Goal: Information Seeking & Learning: Learn about a topic

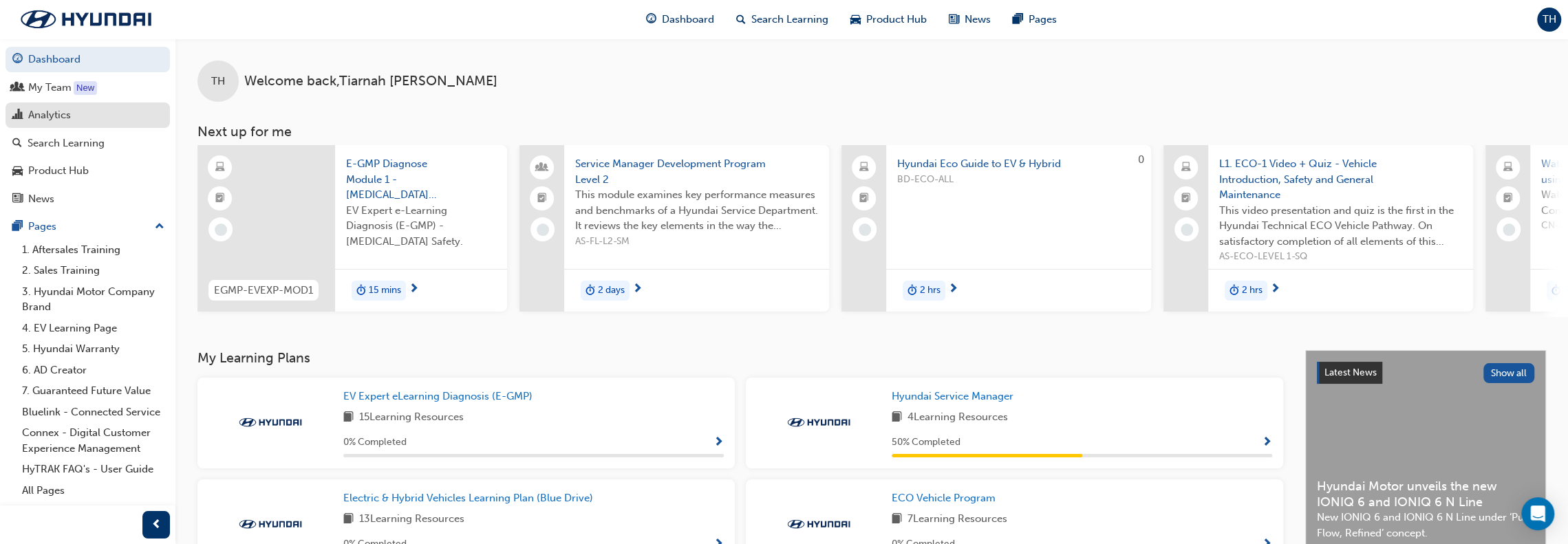
click at [70, 126] on link "Analytics" at bounding box center [88, 115] width 164 height 26
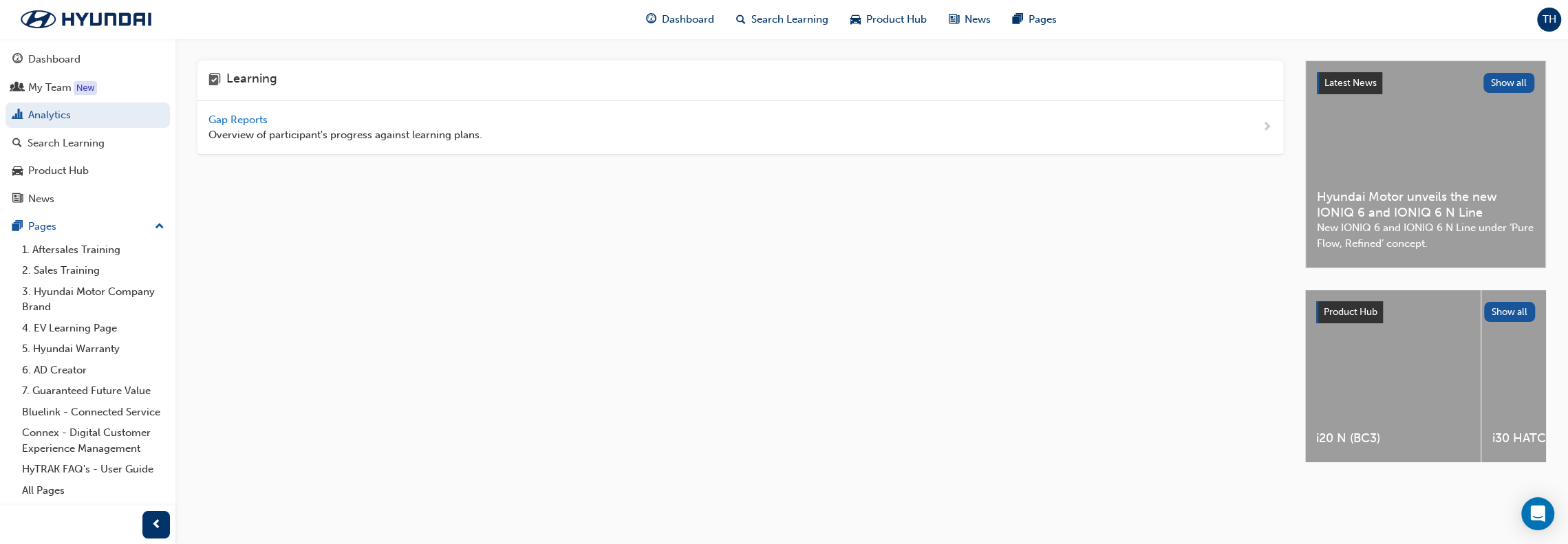
click at [225, 119] on span "Gap Reports" at bounding box center [239, 120] width 62 height 12
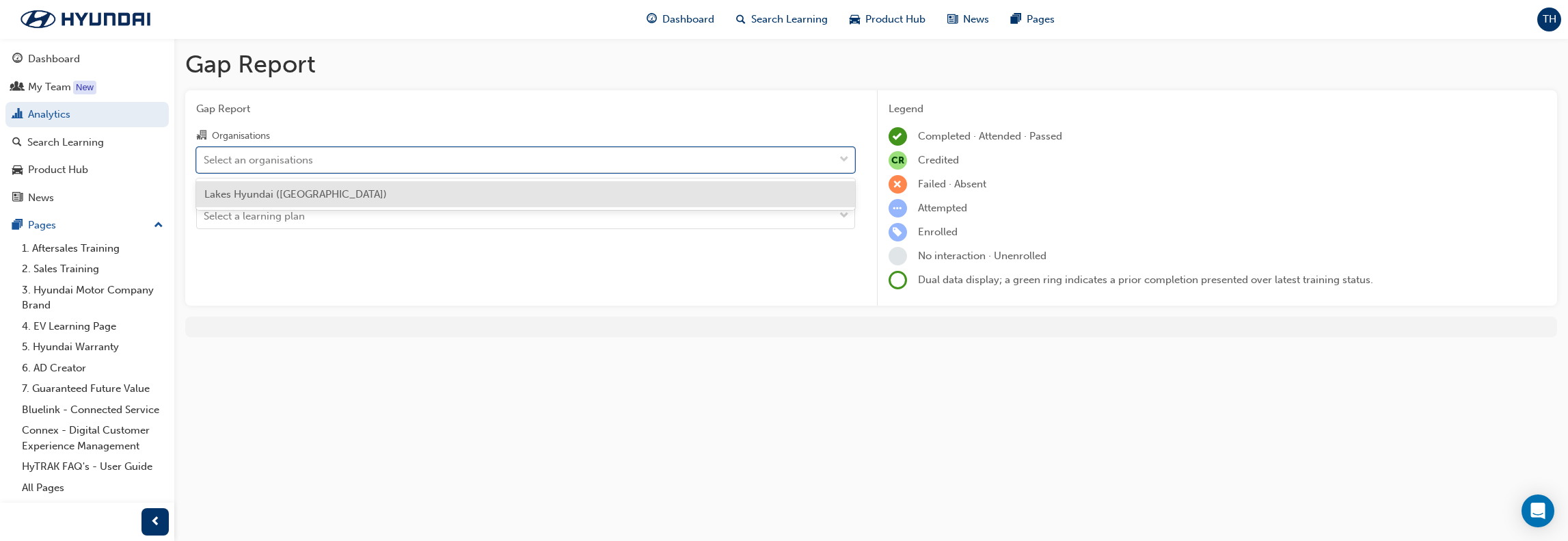
click at [786, 162] on div "Select an organisations" at bounding box center [515, 160] width 637 height 24
click at [205, 162] on input "Organisations option Lakes Hyundai ([GEOGRAPHIC_DATA]) focused, 1 of 1. 1 resul…" at bounding box center [204, 159] width 1 height 12
click at [726, 194] on div "Lakes Hyundai ([GEOGRAPHIC_DATA])" at bounding box center [525, 194] width 659 height 27
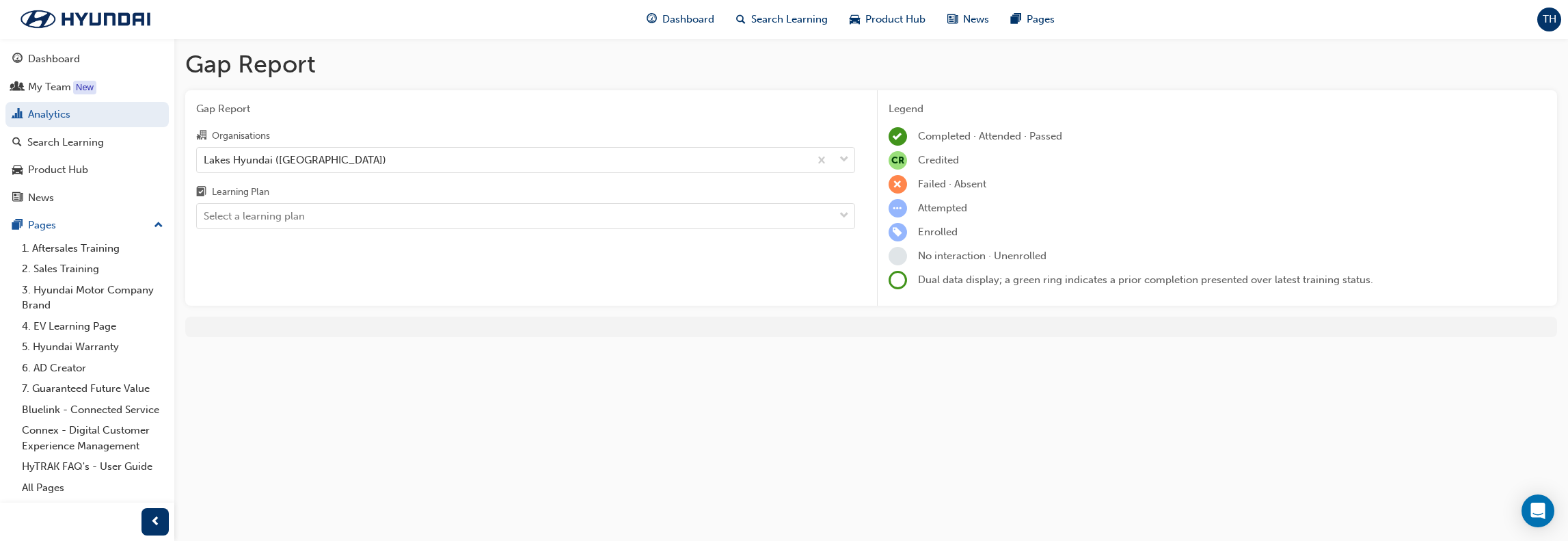
click at [795, 199] on div "Learning Plan" at bounding box center [525, 194] width 659 height 20
click at [205, 210] on input "Learning Plan Select a learning plan" at bounding box center [204, 216] width 1 height 12
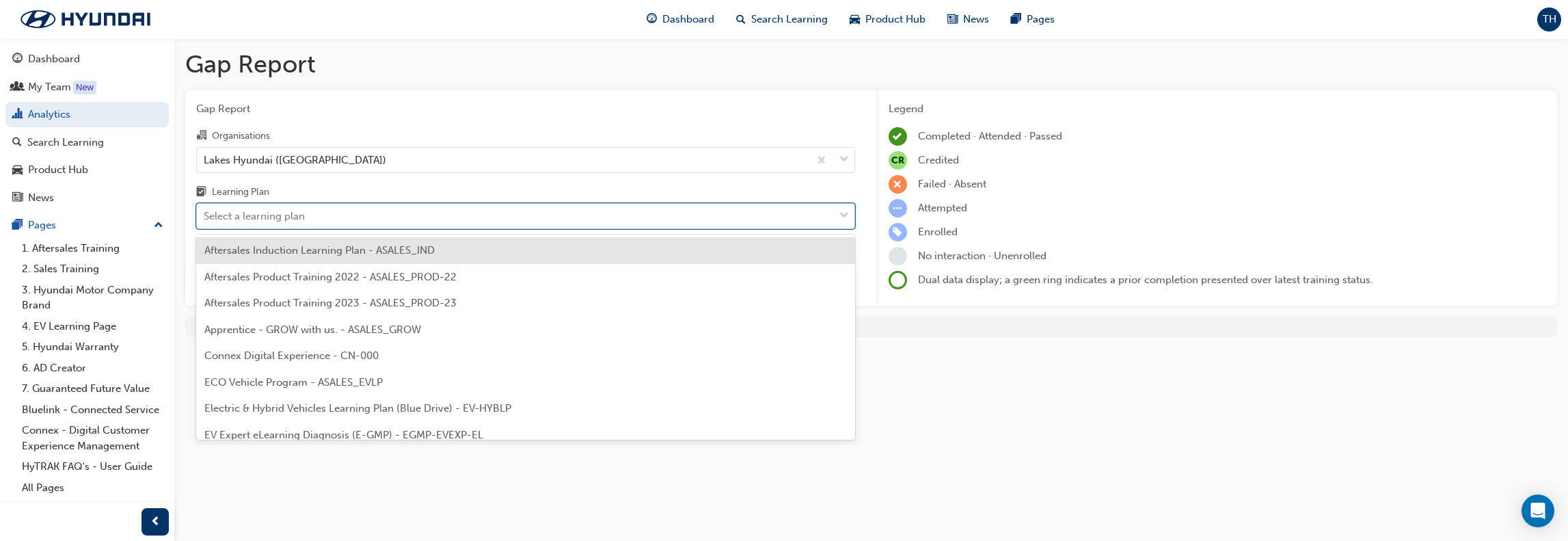
click at [800, 216] on div "Select a learning plan" at bounding box center [515, 216] width 637 height 24
click at [205, 216] on input "Learning Plan option Aftersales Induction Learning Plan - ASALES_IND focused, 1…" at bounding box center [204, 216] width 1 height 12
type input "SERVICE"
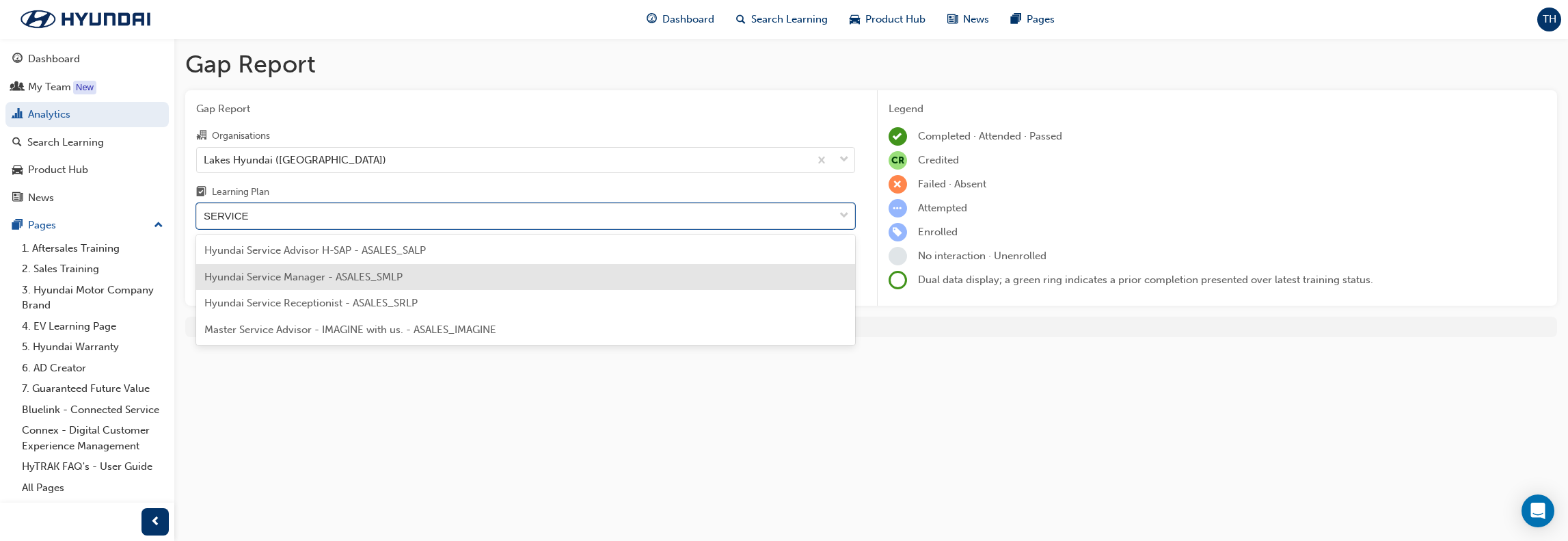
click at [418, 282] on div "Hyundai Service Manager - ASALES_SMLP" at bounding box center [525, 277] width 659 height 27
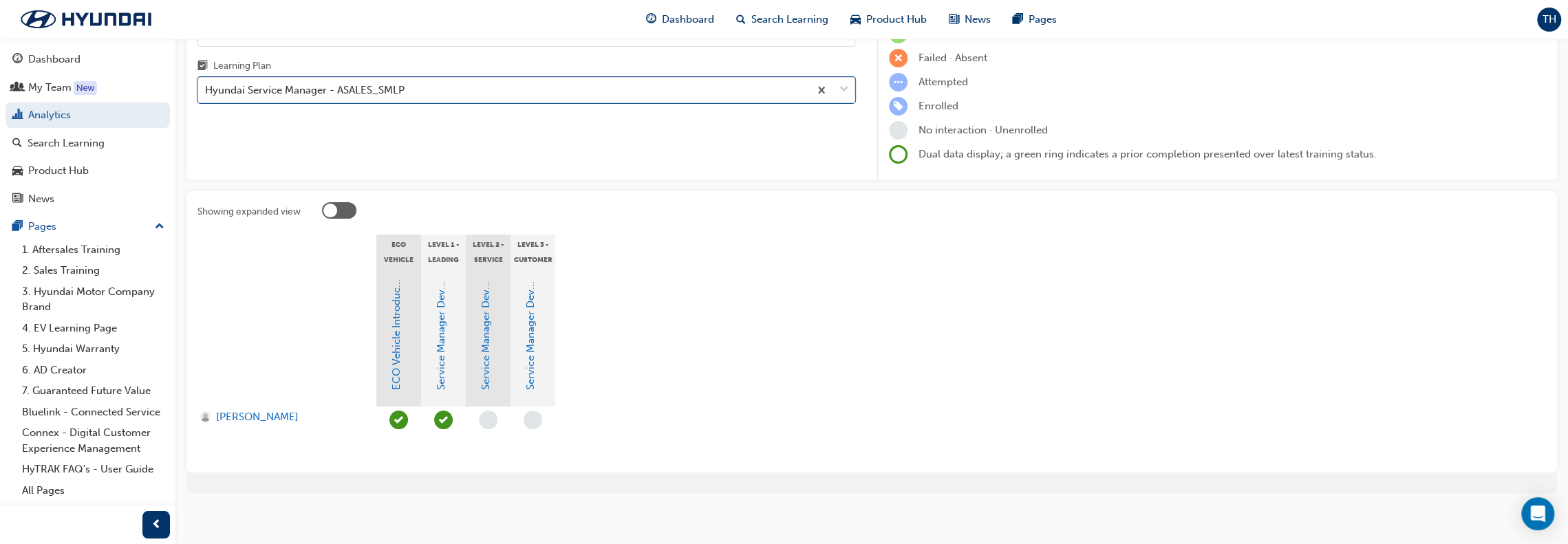
scroll to position [132, 0]
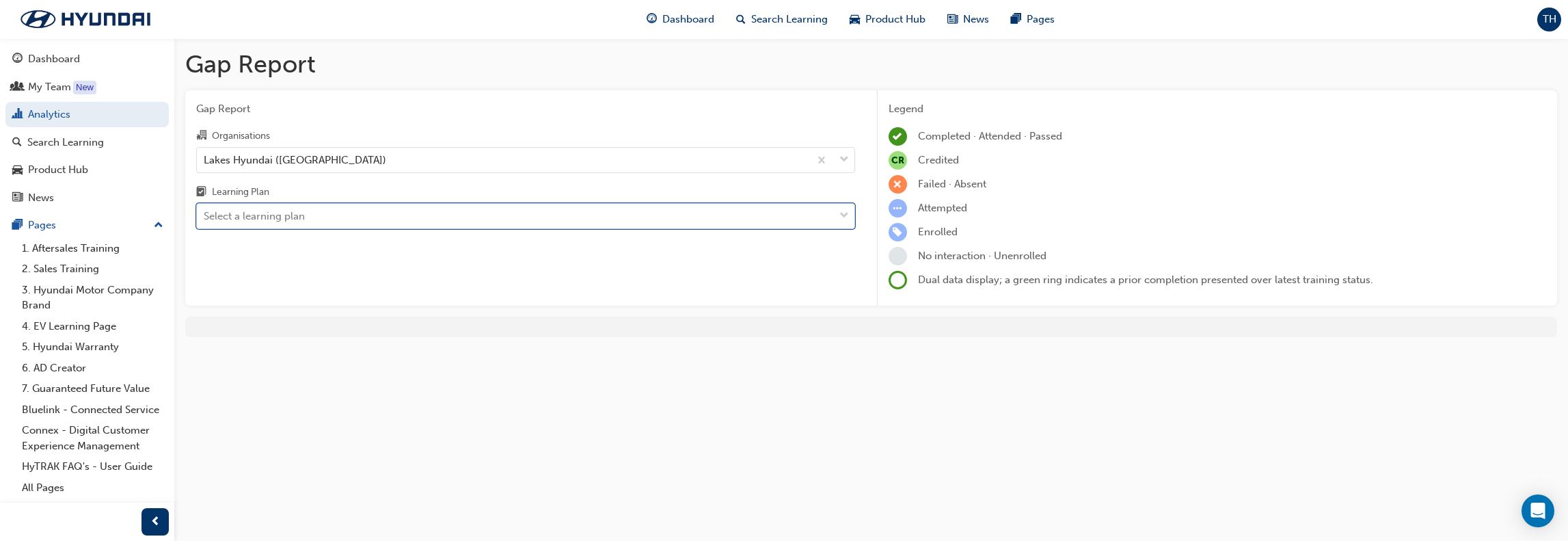
click at [531, 217] on div "Select a learning plan" at bounding box center [515, 216] width 637 height 24
click at [205, 217] on input "Learning Plan option Hyundai Service Manager - ASALES_SMLP, selected. 0 results…" at bounding box center [204, 216] width 1 height 12
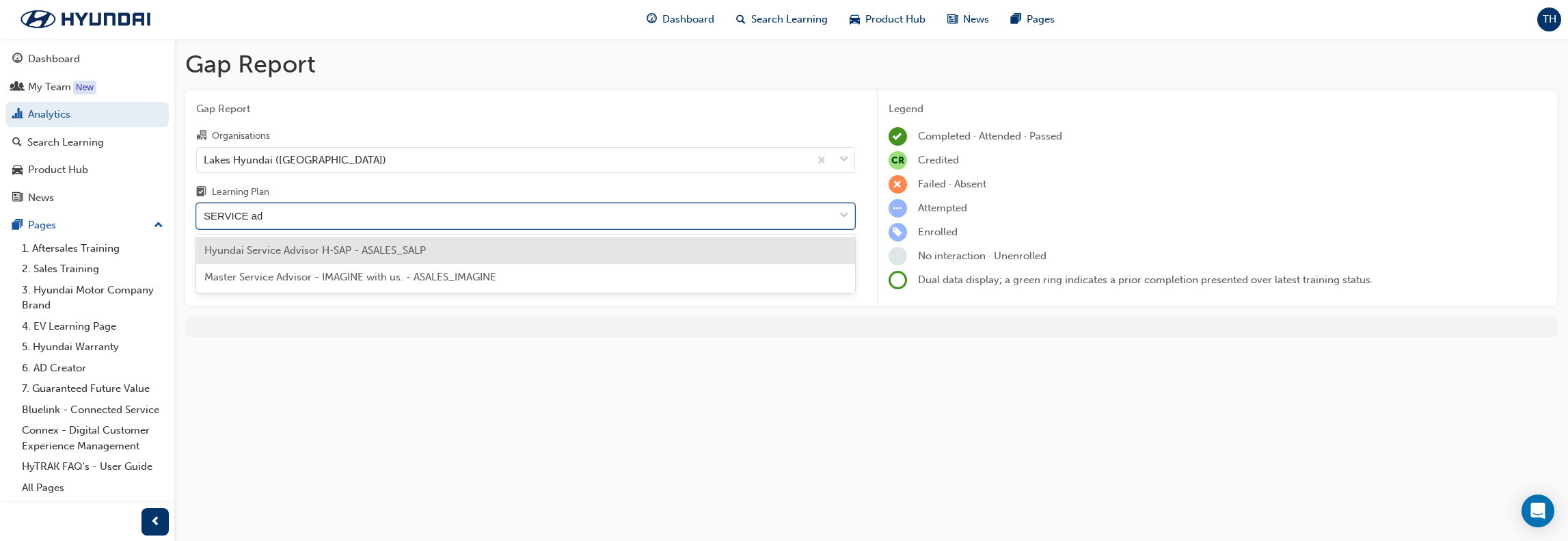
type input "SERVICE adv"
click at [285, 247] on span "Hyundai Service Advisor H-SAP - ASALES_SALP" at bounding box center [315, 250] width 222 height 12
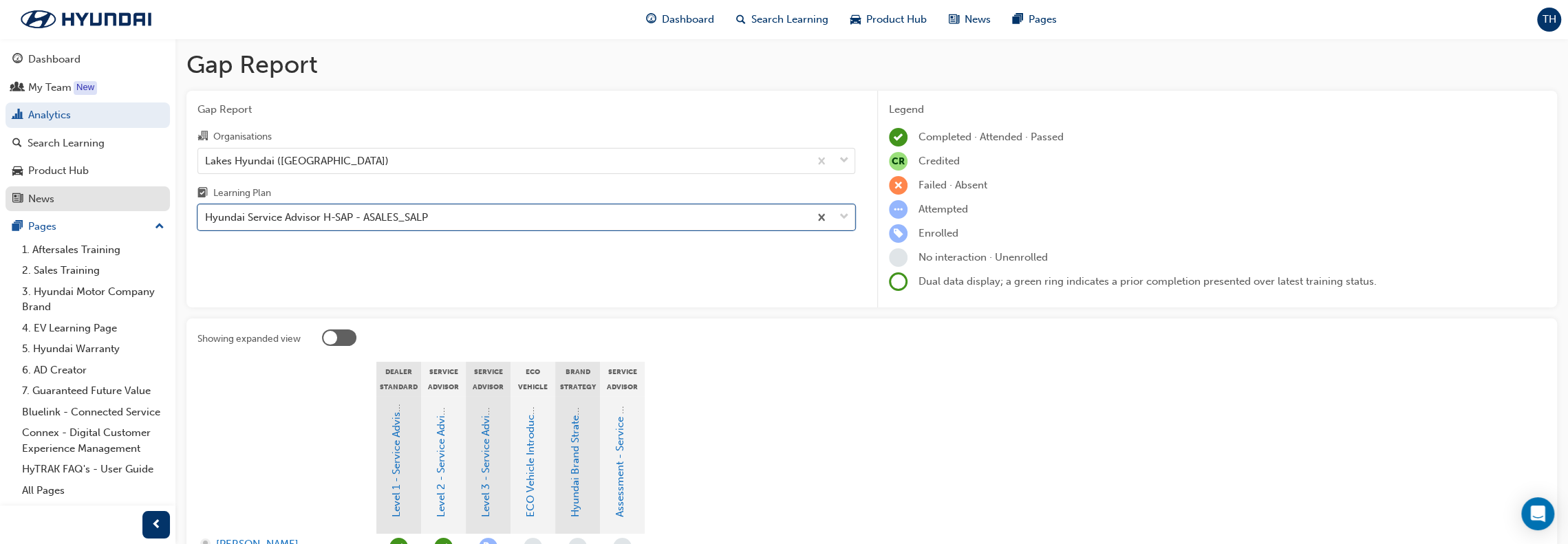
click at [66, 194] on div "News" at bounding box center [88, 199] width 151 height 18
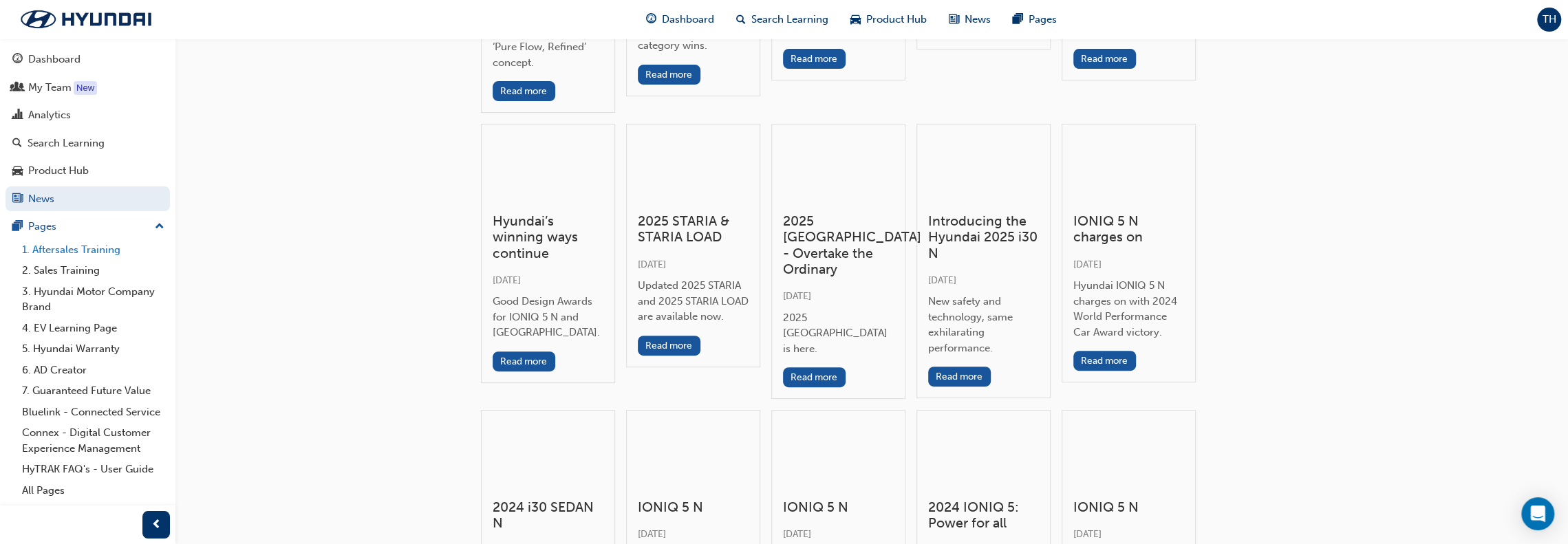
scroll to position [413, 0]
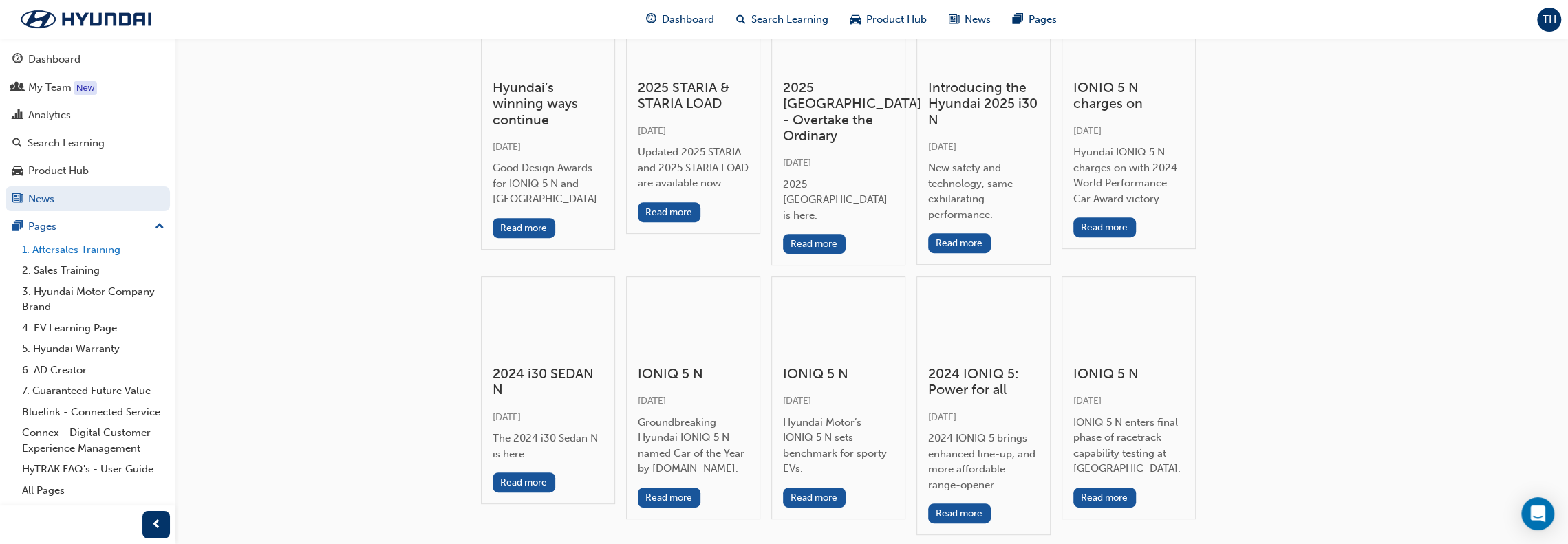
click at [79, 246] on link "1. Aftersales Training" at bounding box center [93, 249] width 153 height 21
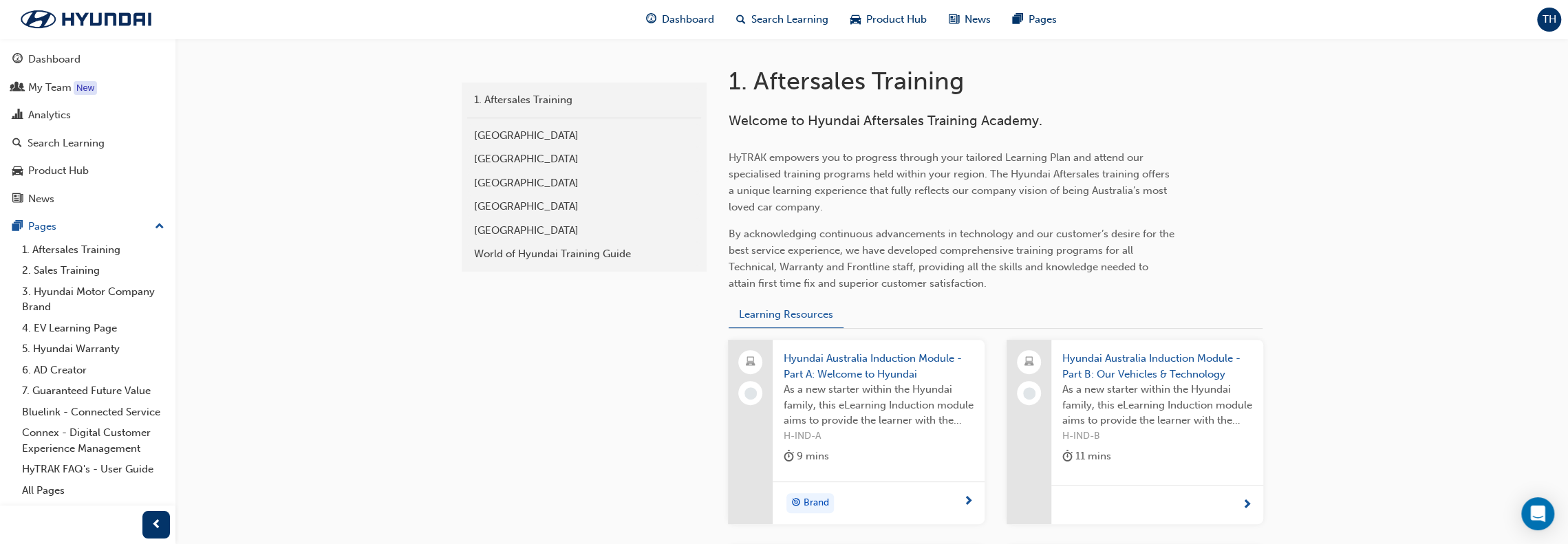
scroll to position [206, 0]
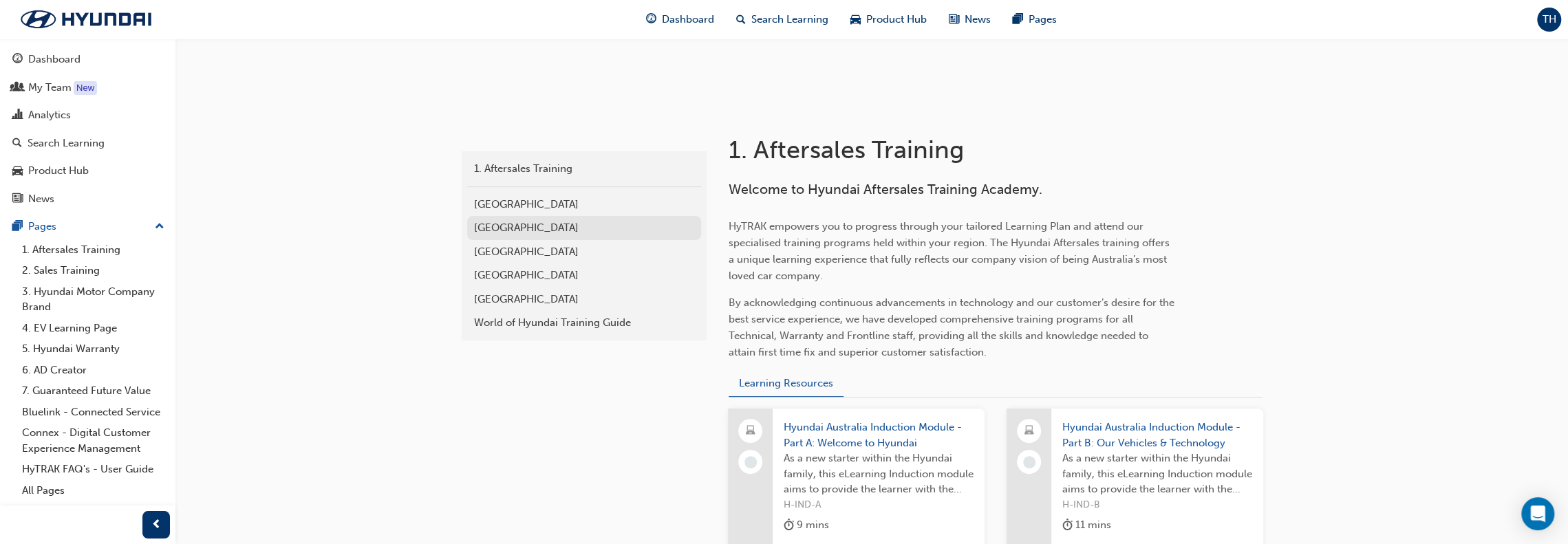
click at [507, 228] on div "[GEOGRAPHIC_DATA]" at bounding box center [584, 228] width 220 height 16
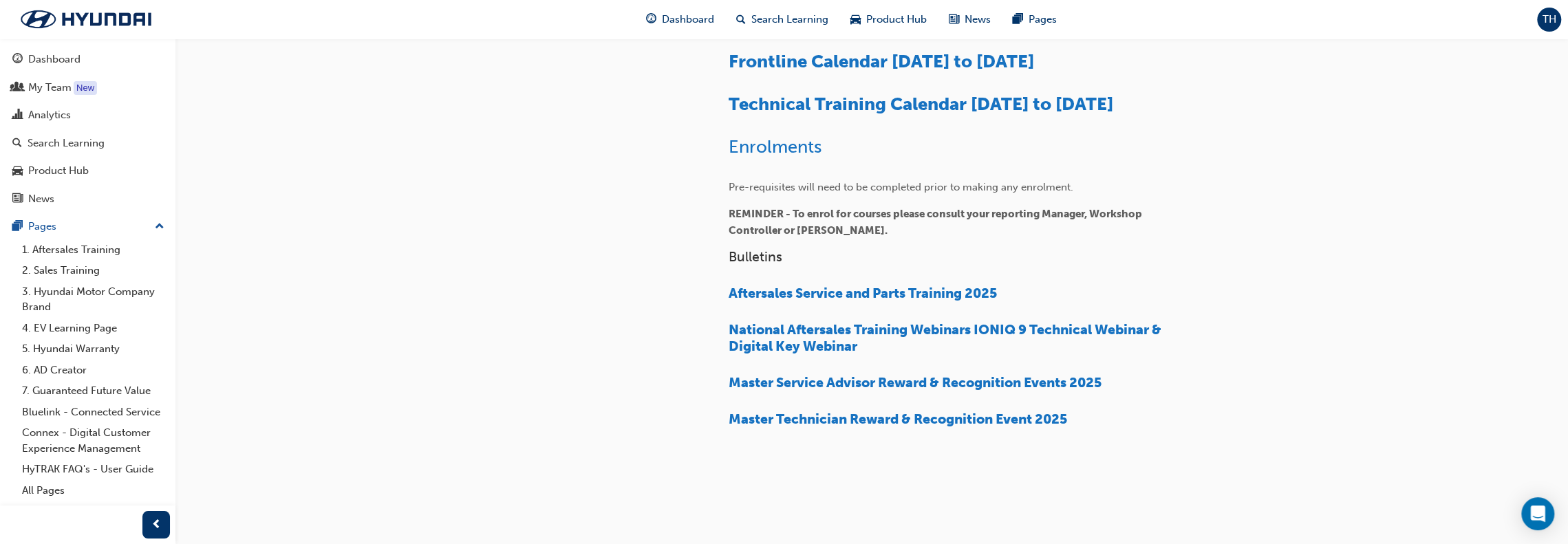
scroll to position [444, 0]
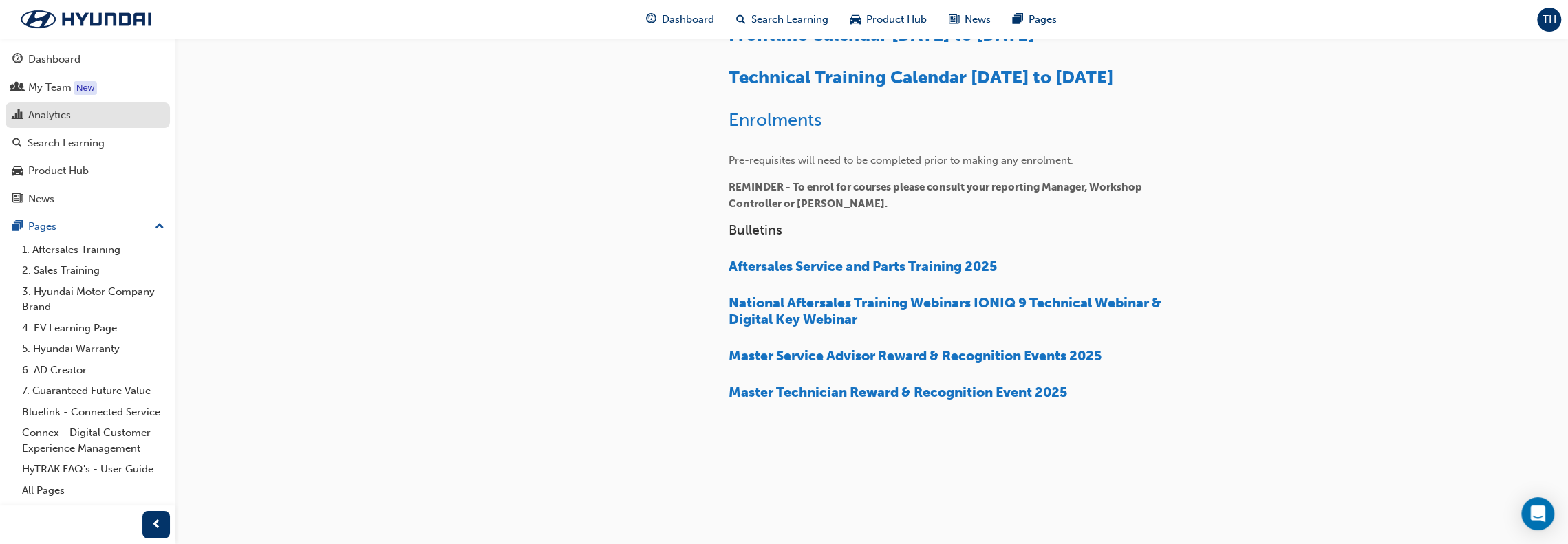
click at [84, 114] on div "Analytics" at bounding box center [88, 115] width 151 height 18
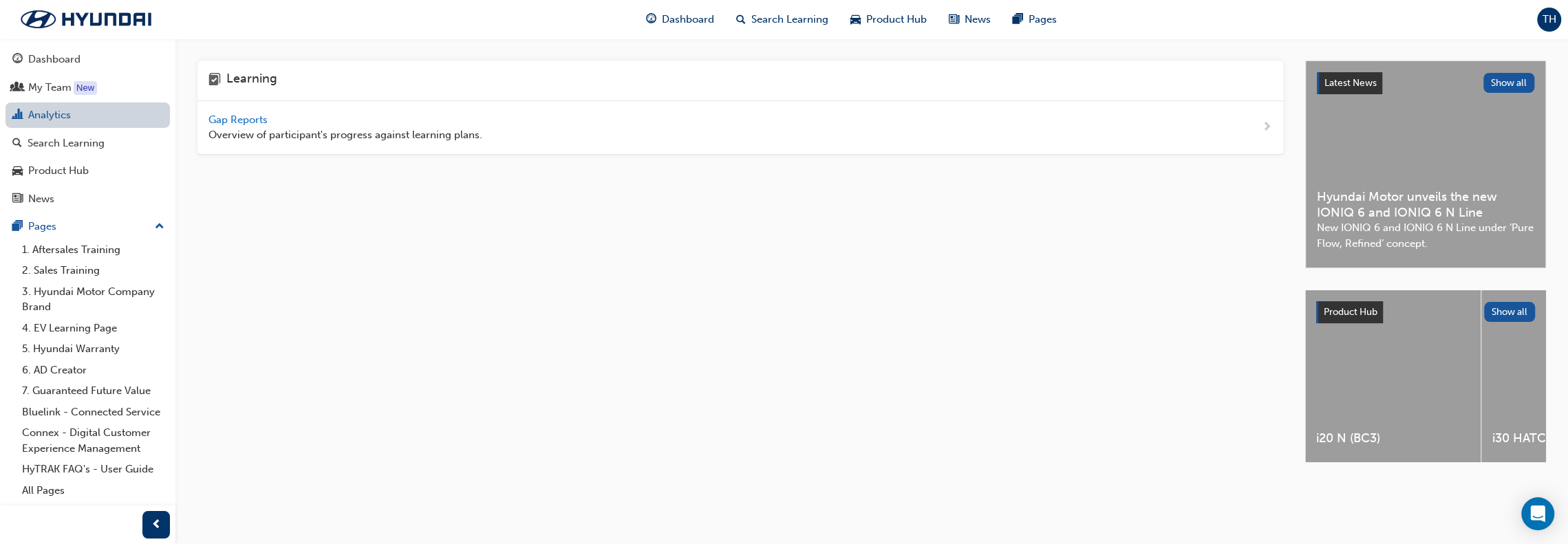
scroll to position [4, 0]
click at [238, 114] on span "Gap Reports" at bounding box center [239, 120] width 62 height 12
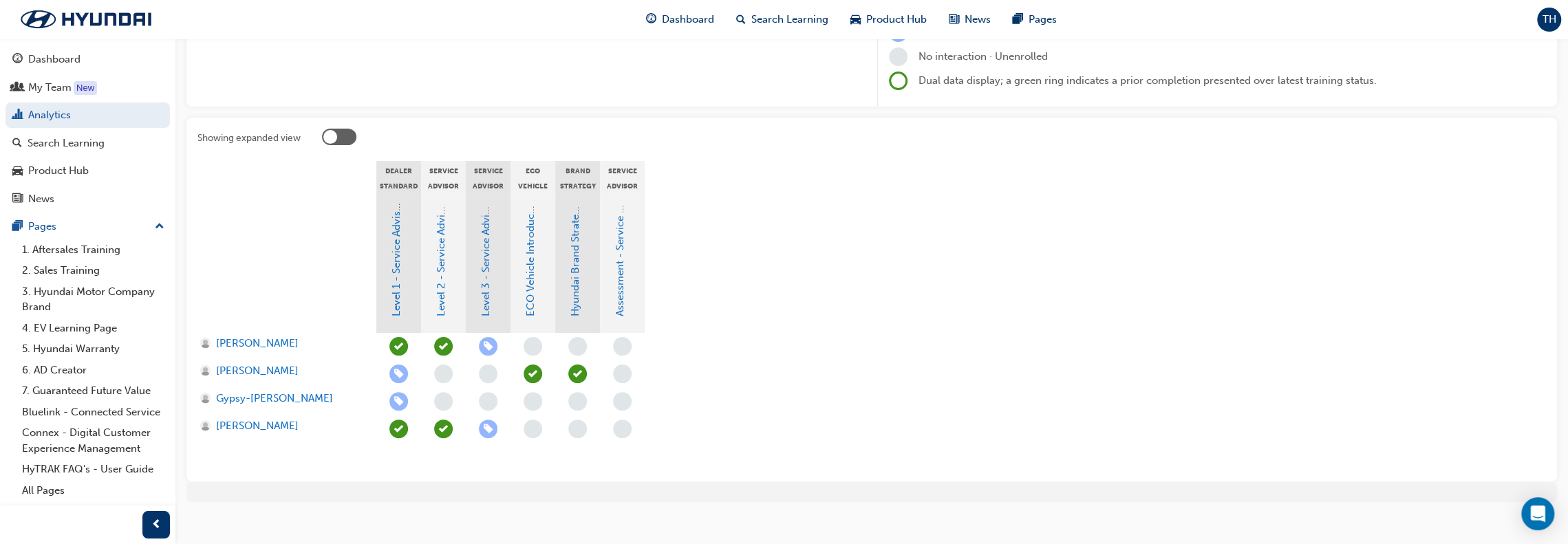
scroll to position [211, 0]
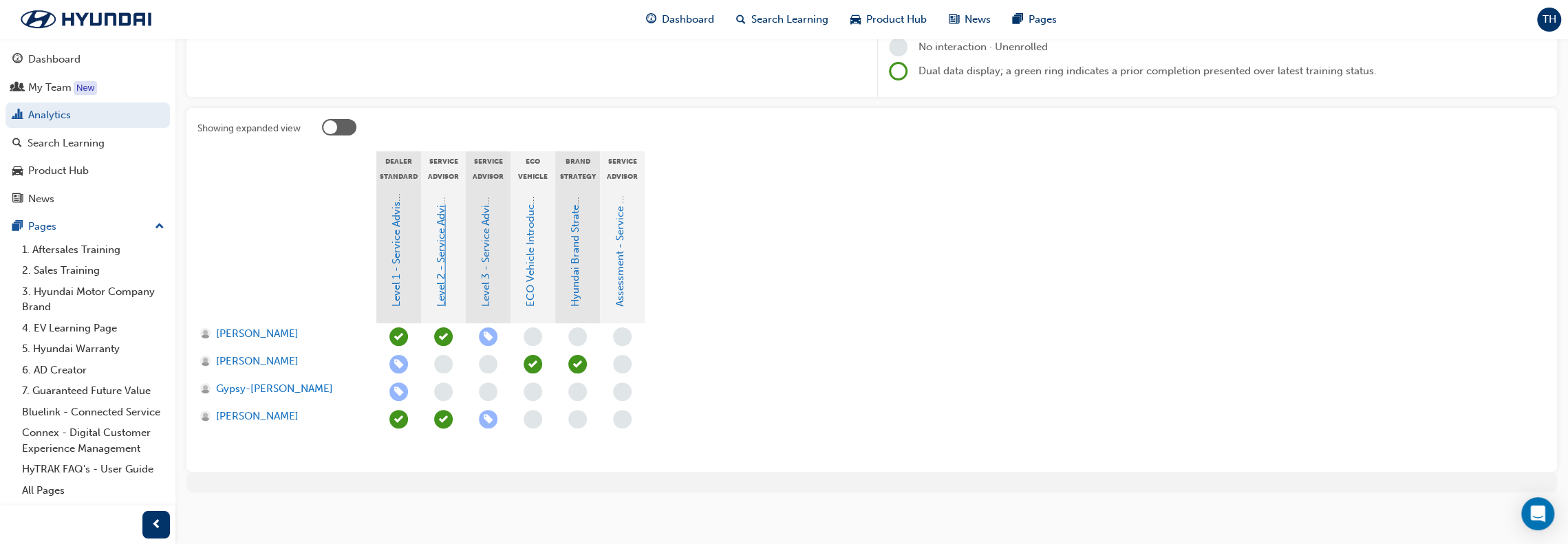
click at [440, 288] on link "Level 2 - Service Advisor Program" at bounding box center [440, 226] width 12 height 162
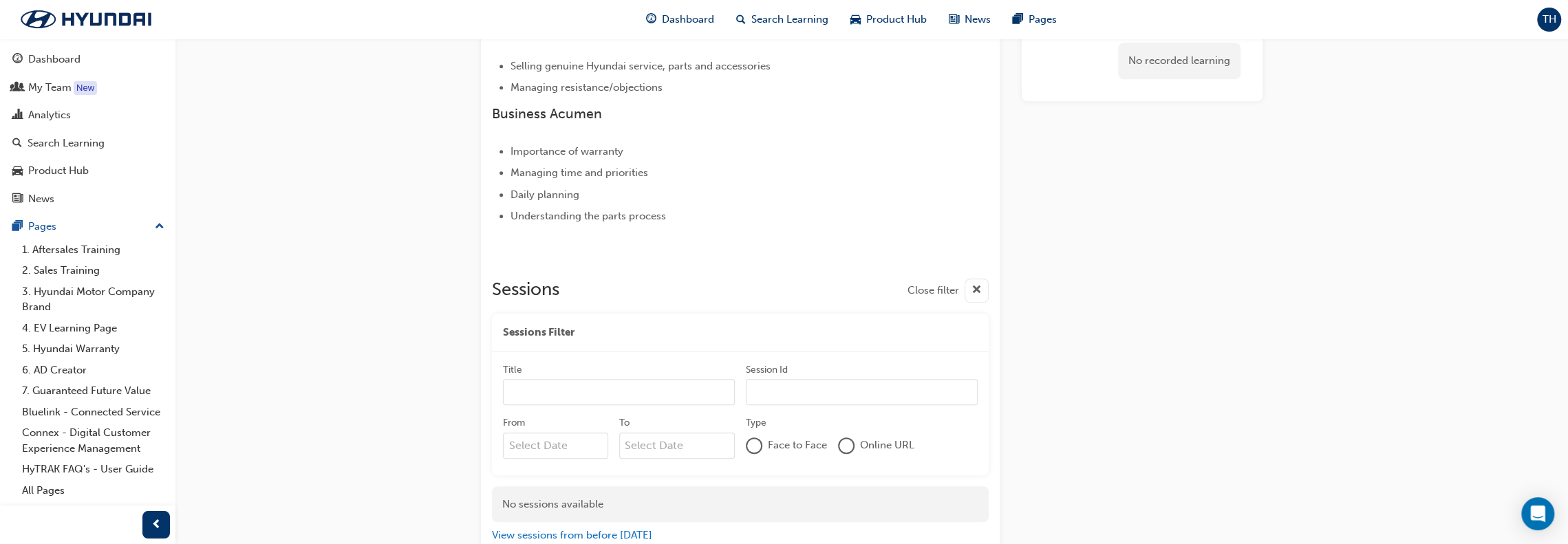
scroll to position [768, 0]
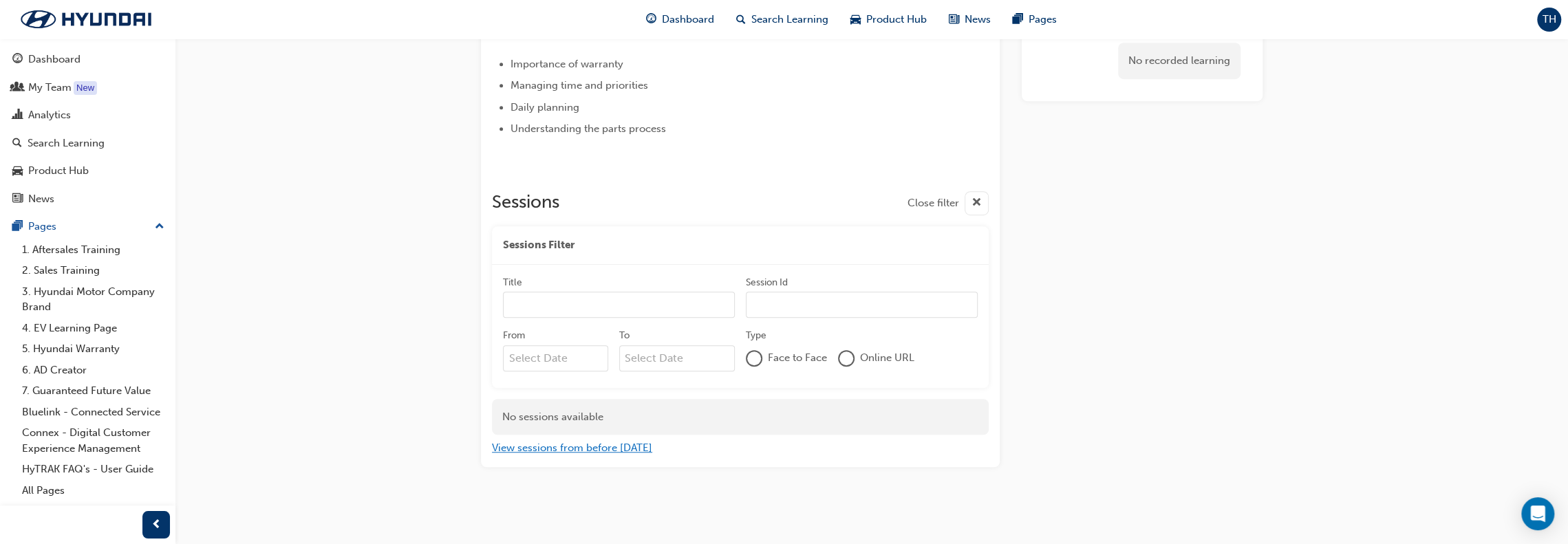
click at [602, 446] on button "View sessions from before [DATE]" at bounding box center [573, 448] width 160 height 16
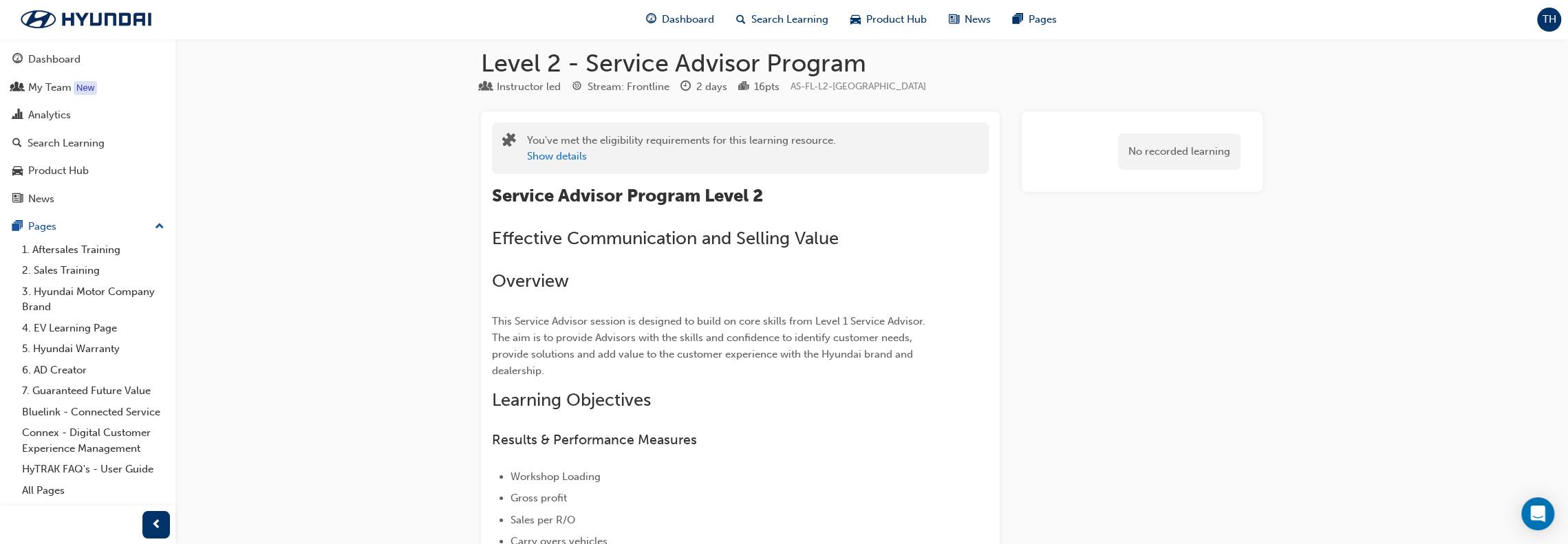
scroll to position [0, 0]
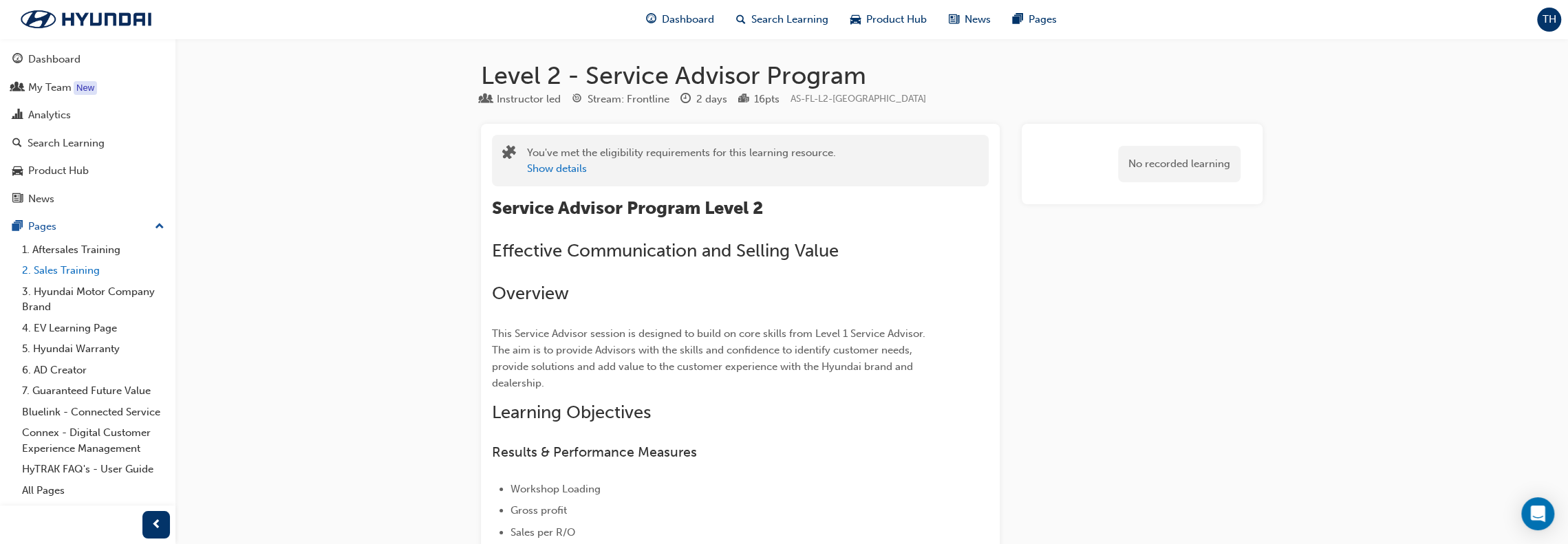
click at [90, 269] on link "2. Sales Training" at bounding box center [93, 271] width 153 height 21
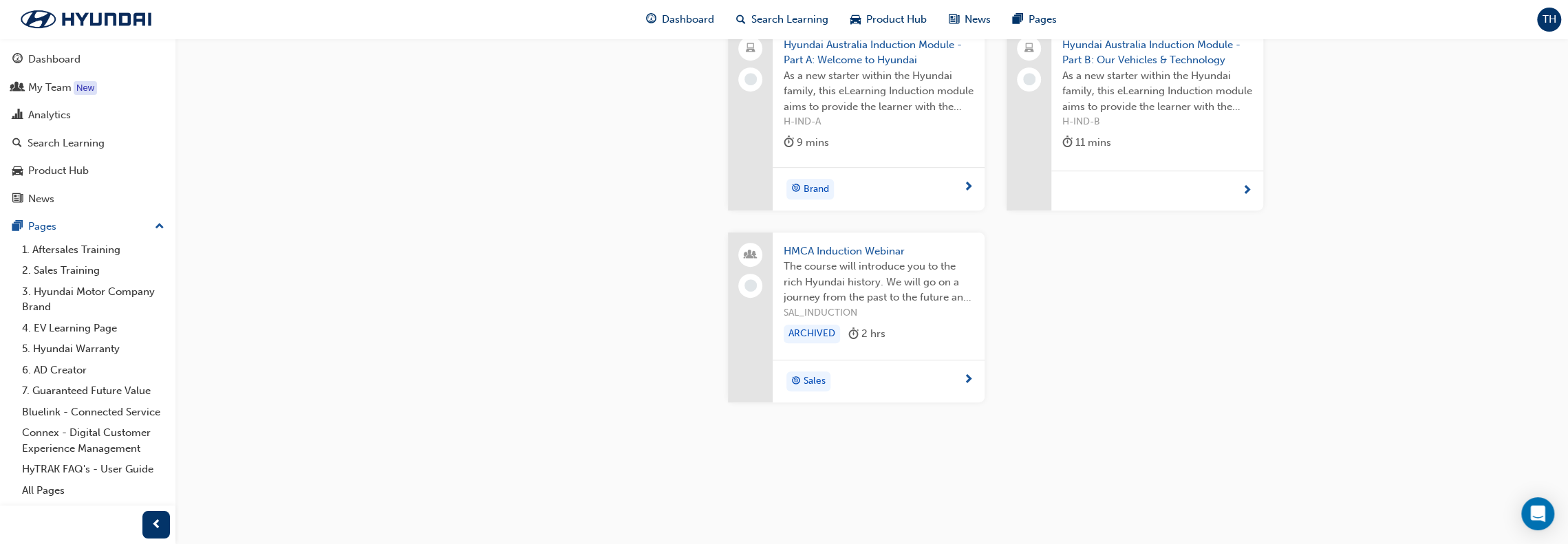
scroll to position [131, 0]
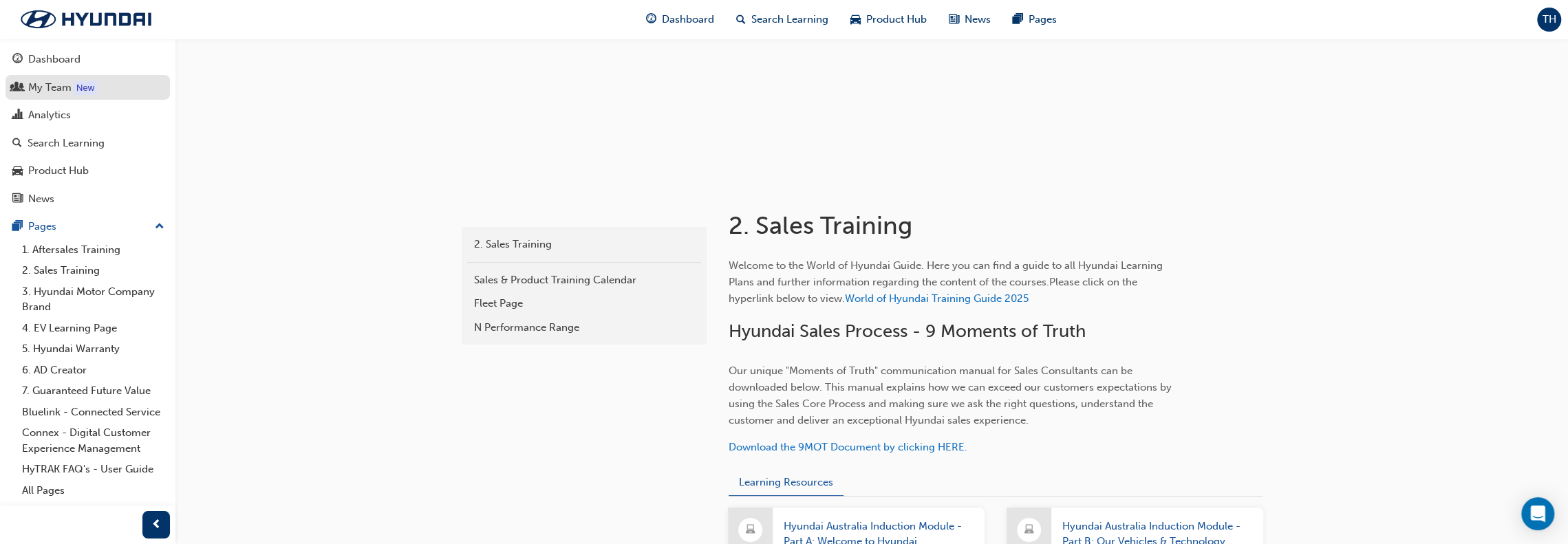
click at [42, 85] on div "My Team" at bounding box center [50, 88] width 43 height 16
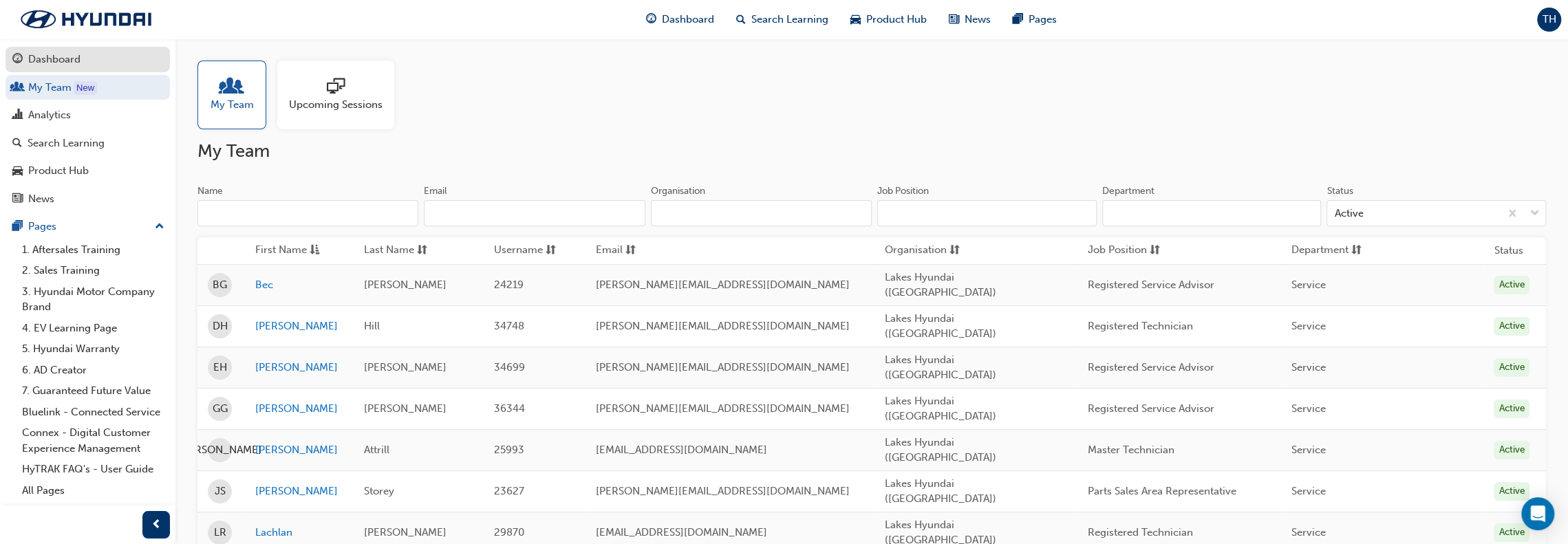
click at [31, 47] on link "Dashboard" at bounding box center [88, 59] width 164 height 26
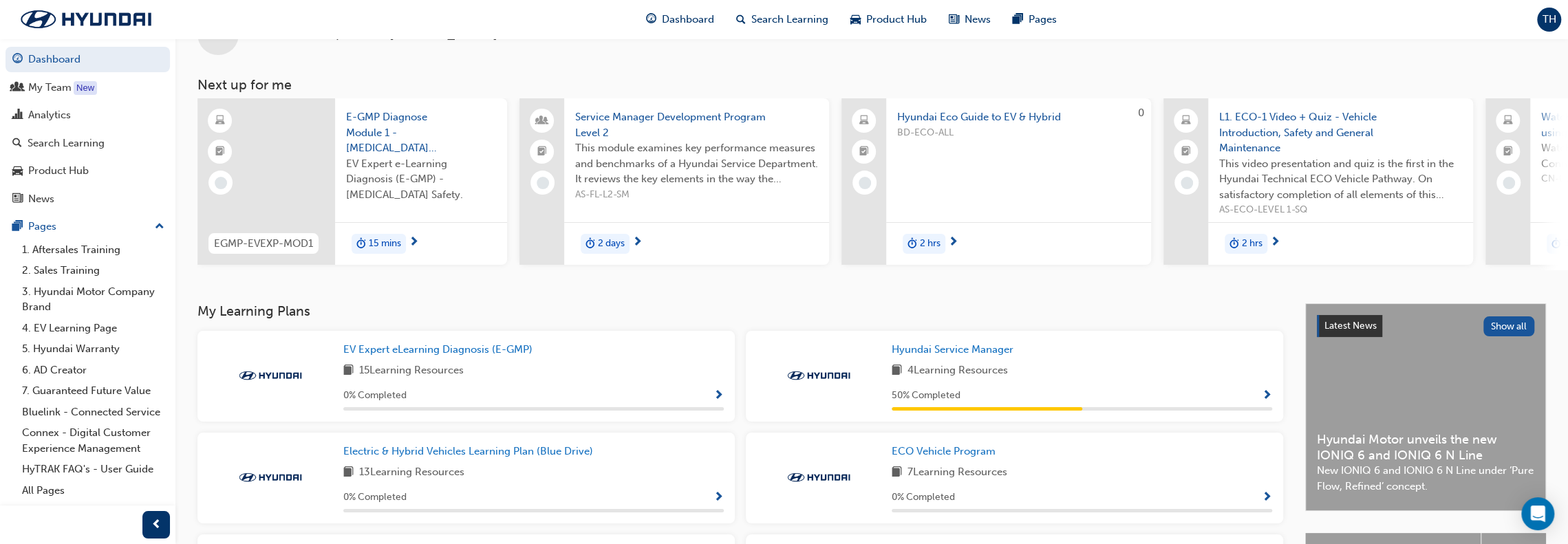
scroll to position [69, 0]
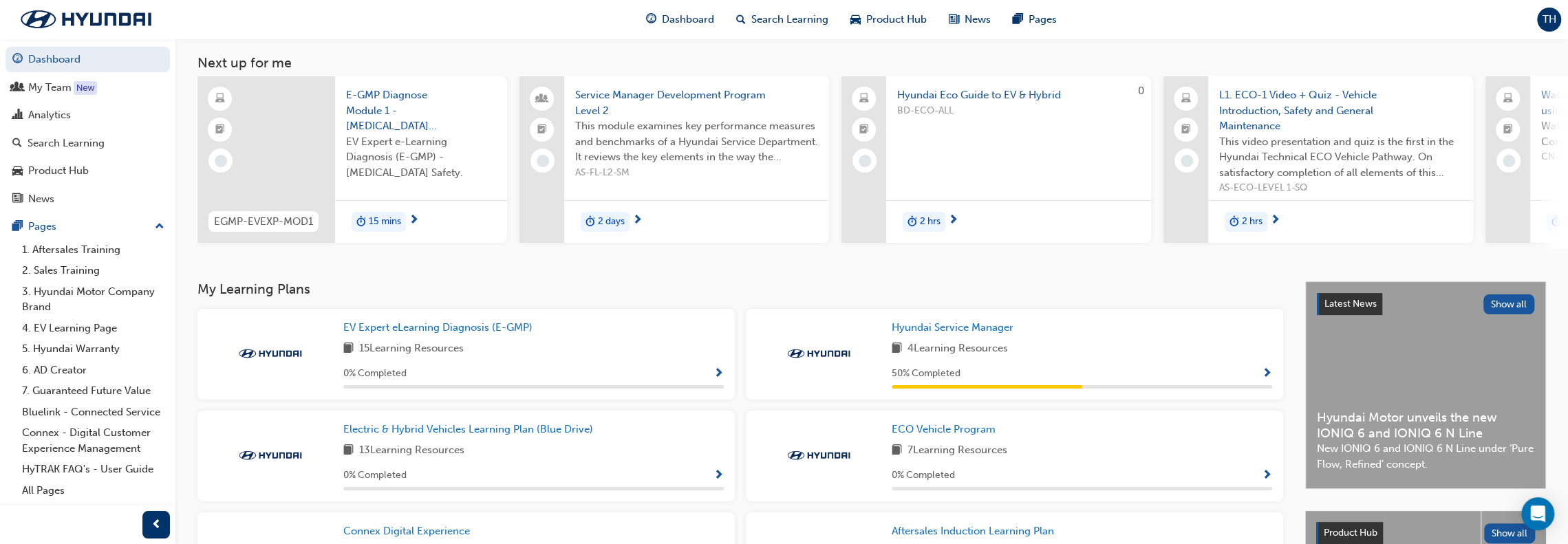
click at [615, 217] on span "2 days" at bounding box center [611, 222] width 27 height 16
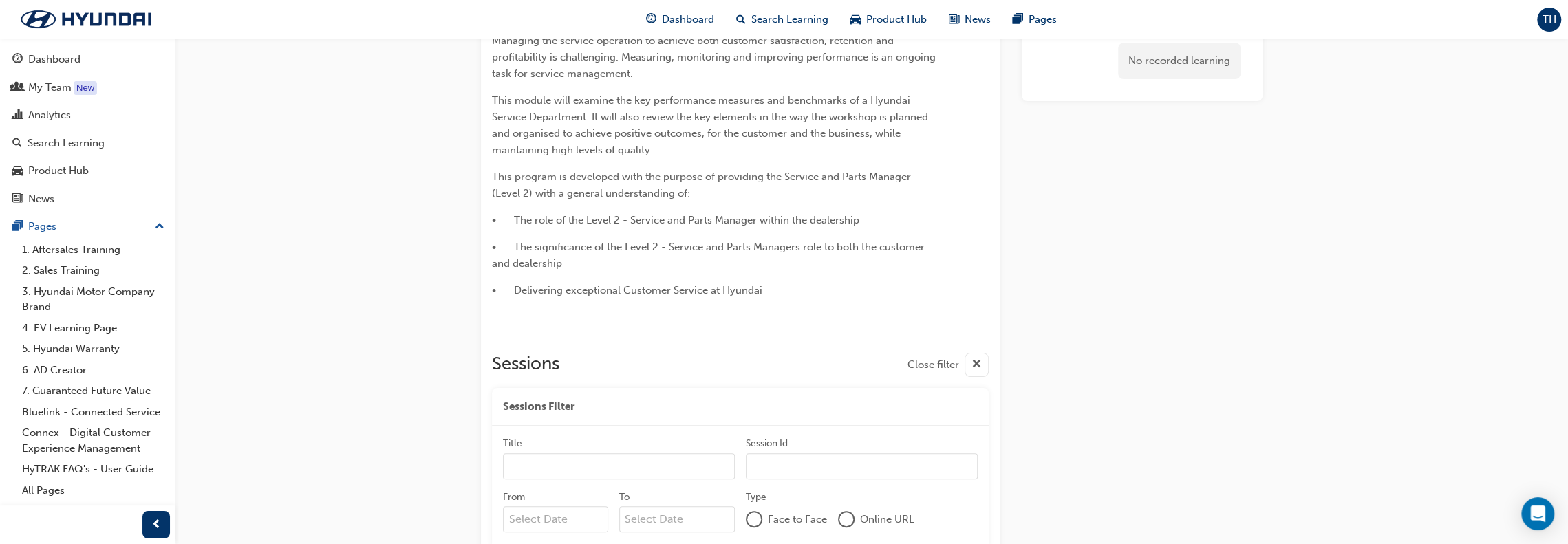
scroll to position [154, 0]
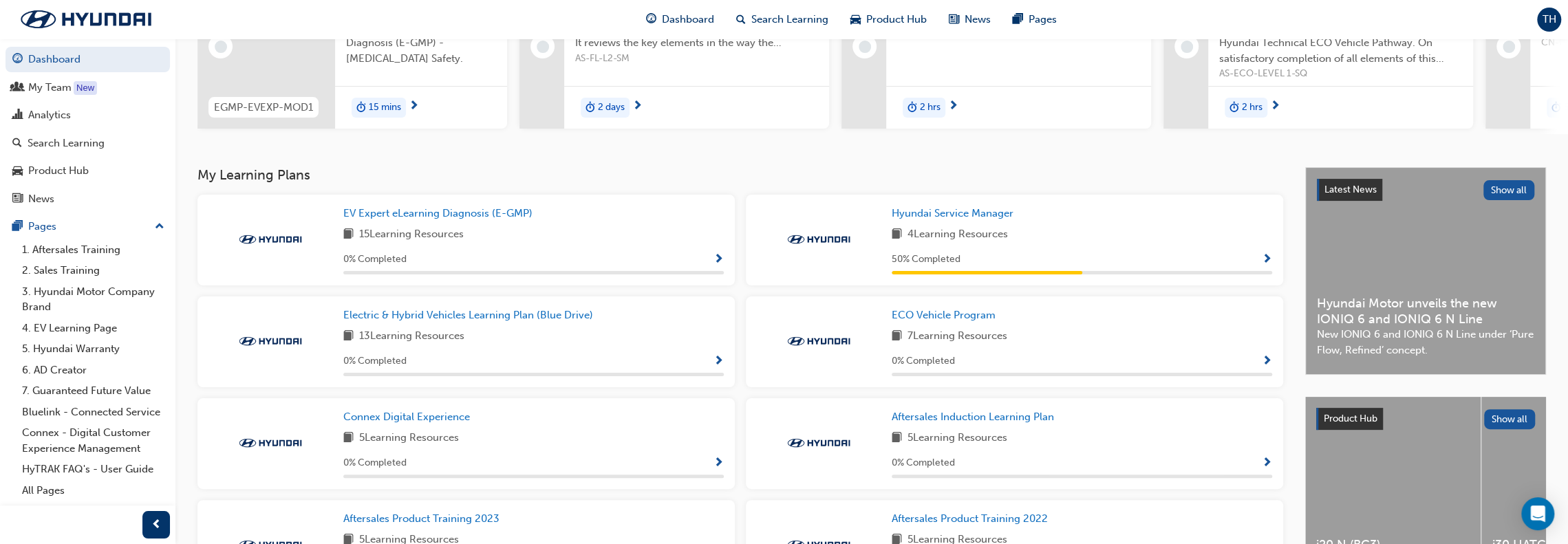
scroll to position [233, 0]
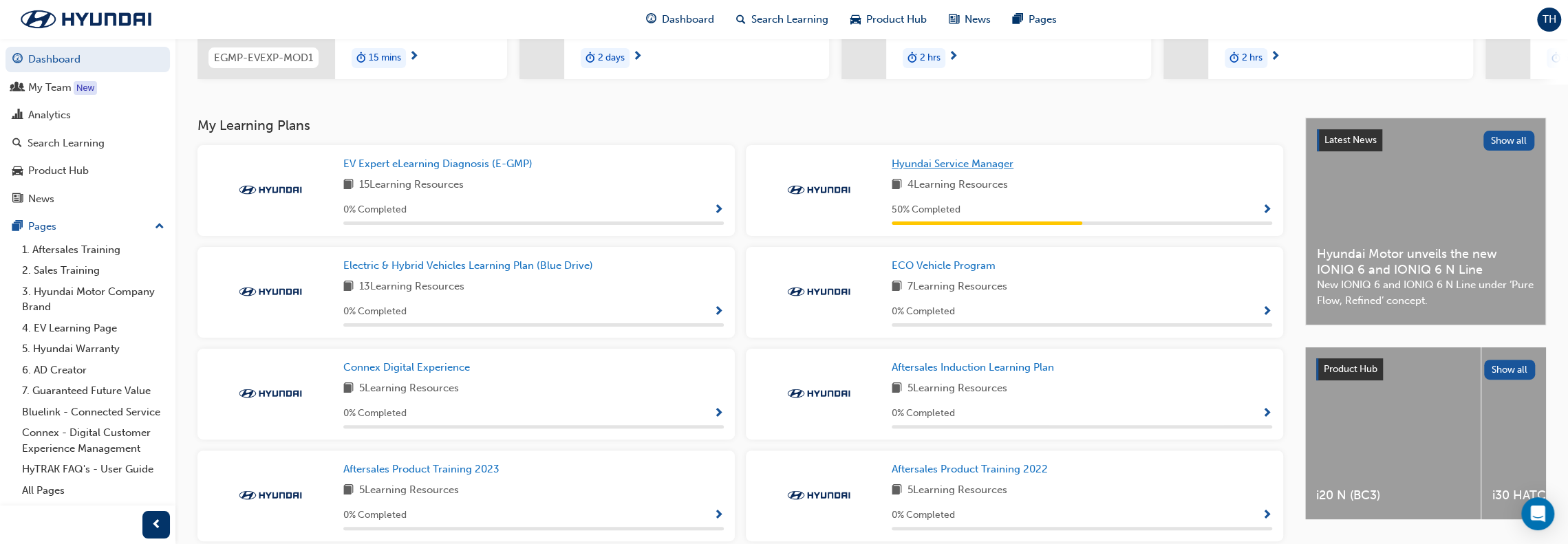
click at [975, 168] on span "Hyundai Service Manager" at bounding box center [952, 163] width 122 height 12
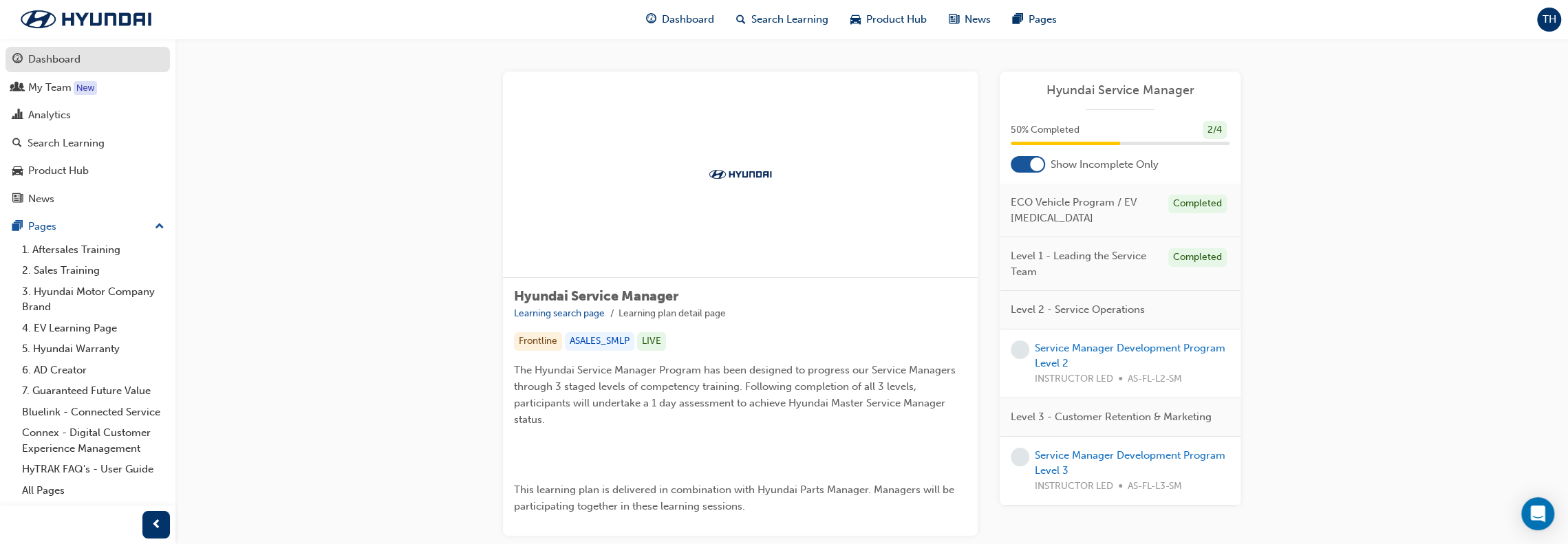
click at [36, 57] on div "Dashboard" at bounding box center [55, 60] width 53 height 16
